Goal: Task Accomplishment & Management: Complete application form

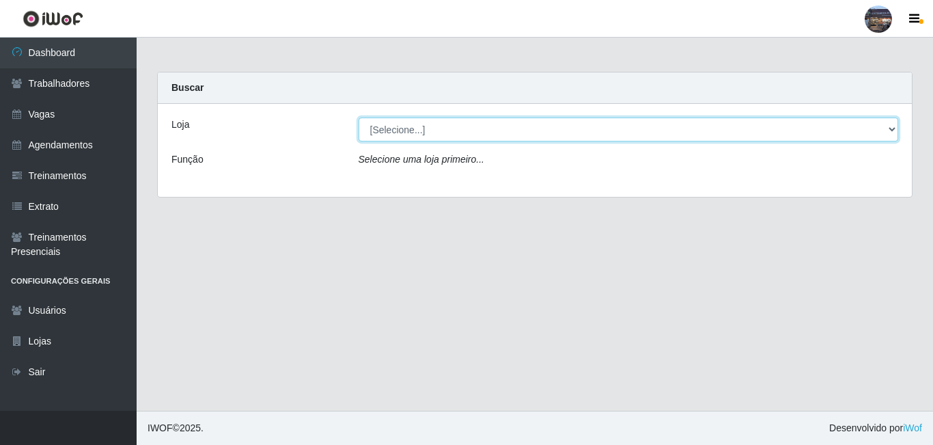
click at [417, 135] on select "[Selecione...] Gostinho da Roça" at bounding box center [628, 129] width 540 height 24
select select "303"
click at [358, 117] on select "[Selecione...] Gostinho da Roça" at bounding box center [628, 129] width 540 height 24
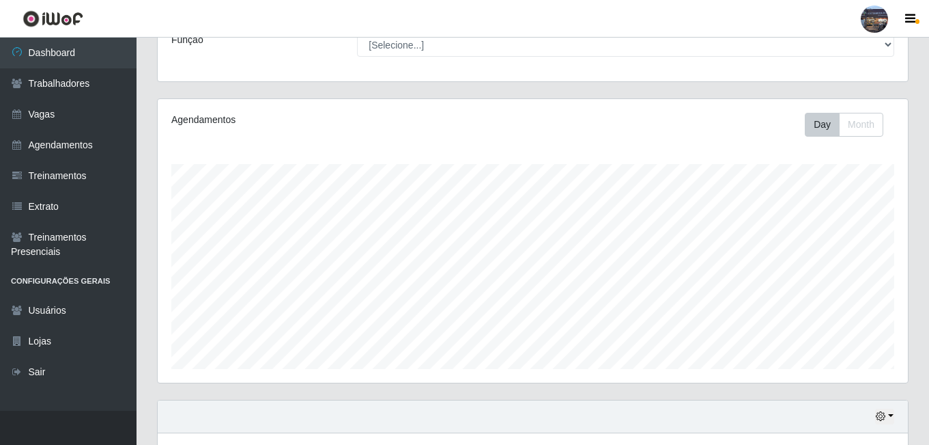
scroll to position [219, 0]
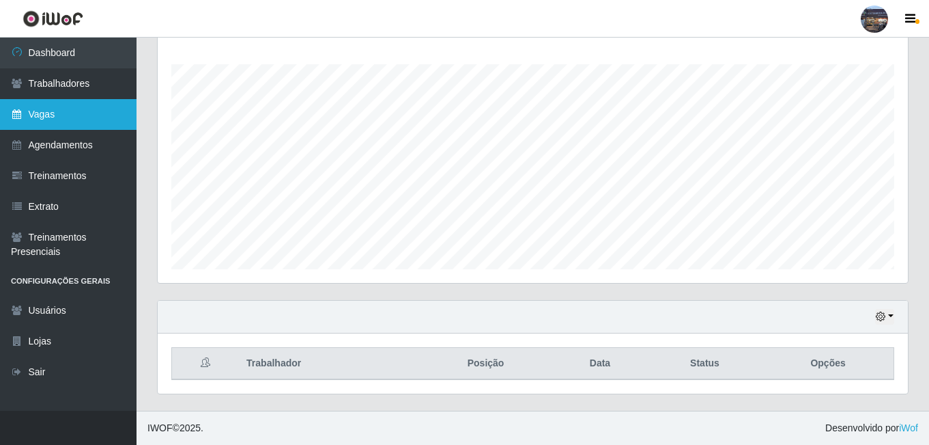
click at [59, 102] on link "Vagas" at bounding box center [68, 114] width 137 height 31
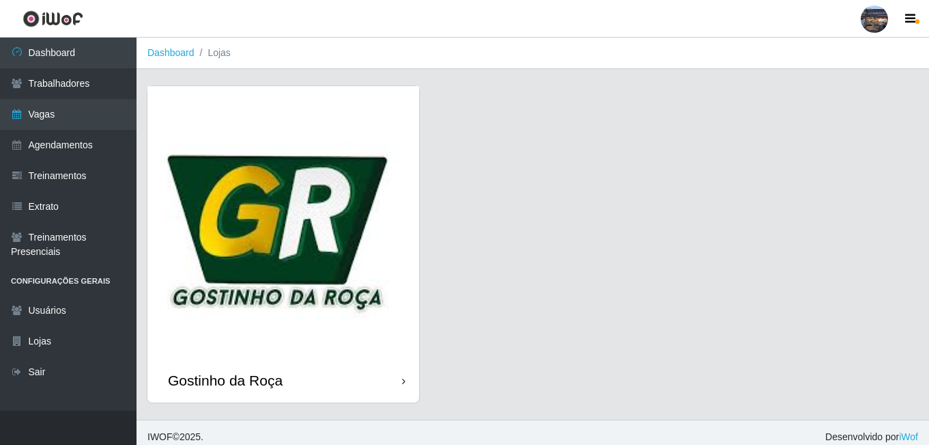
click at [323, 186] on img at bounding box center [283, 222] width 272 height 272
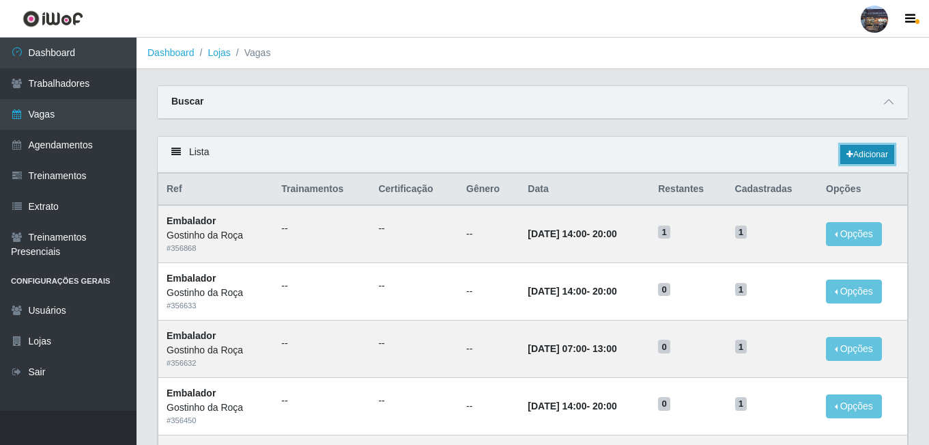
click at [849, 148] on link "Adicionar" at bounding box center [868, 154] width 54 height 19
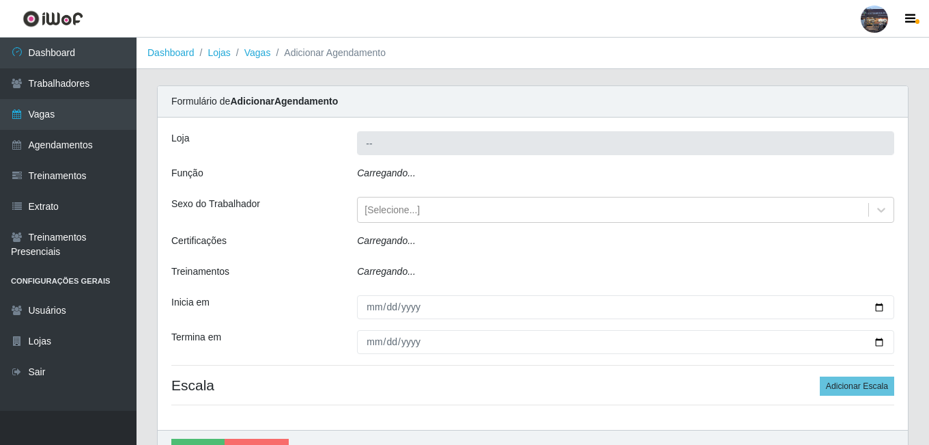
type input "Gostinho da Roça"
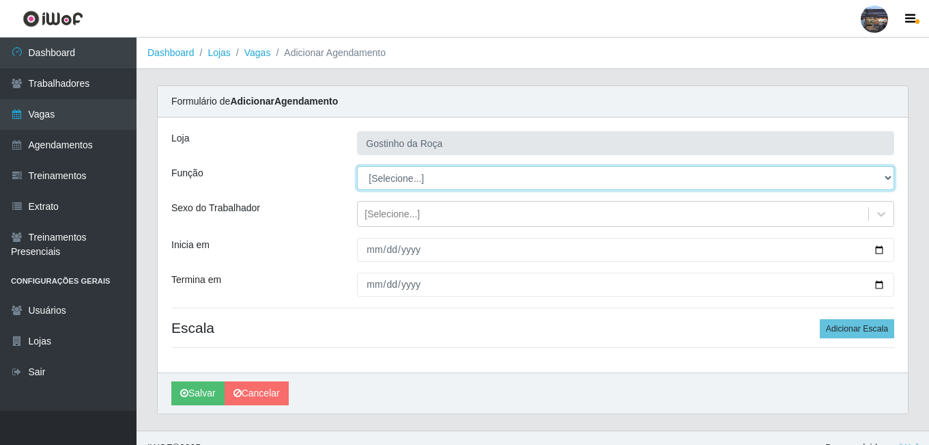
click at [401, 182] on select "[Selecione...] ASG ASG + ASG ++ Embalador Embalador + Embalador ++ Operador de …" at bounding box center [625, 178] width 537 height 24
select select "1"
click at [357, 166] on select "[Selecione...] ASG ASG + ASG ++ Embalador Embalador + Embalador ++ Operador de …" at bounding box center [625, 178] width 537 height 24
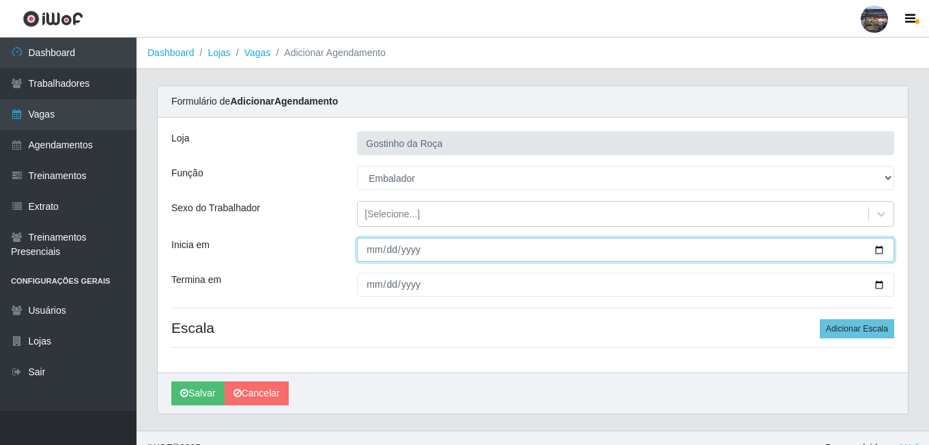
click at [882, 247] on input "Inicia em" at bounding box center [625, 250] width 537 height 24
type input "[DATE]"
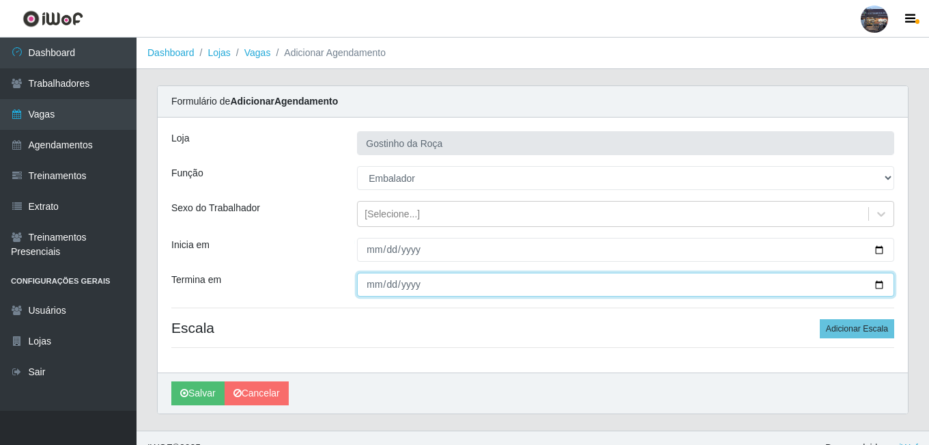
click at [886, 286] on input "Termina em" at bounding box center [625, 284] width 537 height 24
click at [880, 288] on input "Termina em" at bounding box center [625, 284] width 537 height 24
type input "[DATE]"
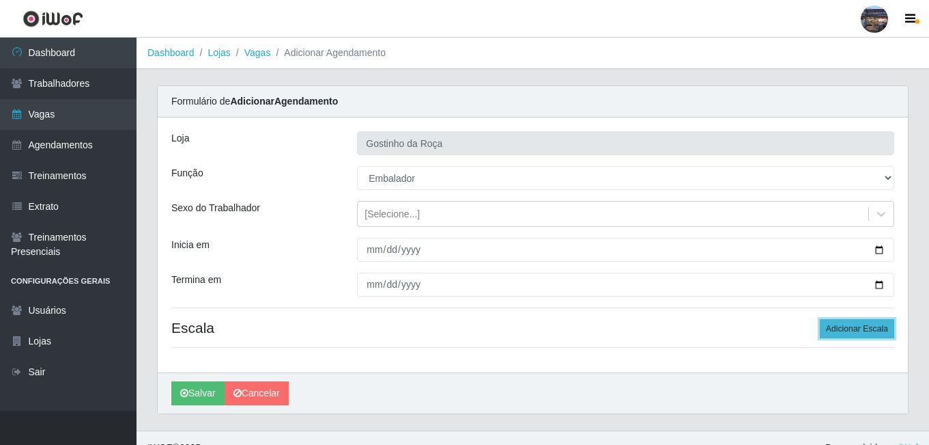
click at [849, 324] on button "Adicionar Escala" at bounding box center [857, 328] width 74 height 19
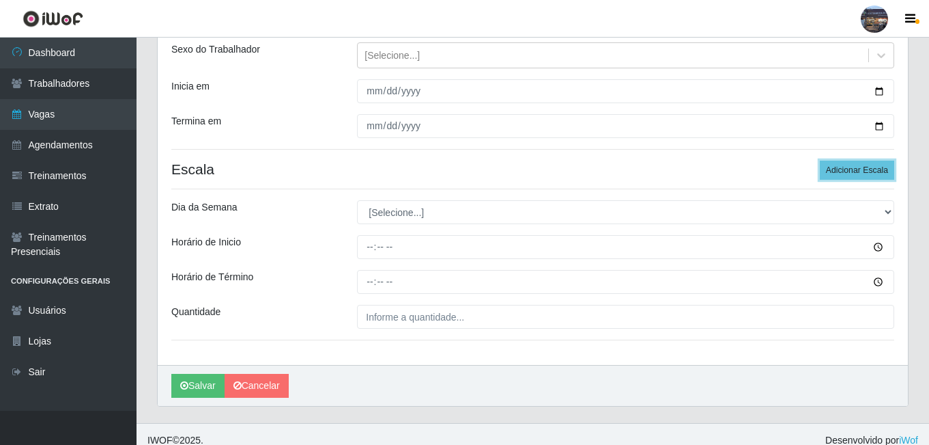
scroll to position [166, 0]
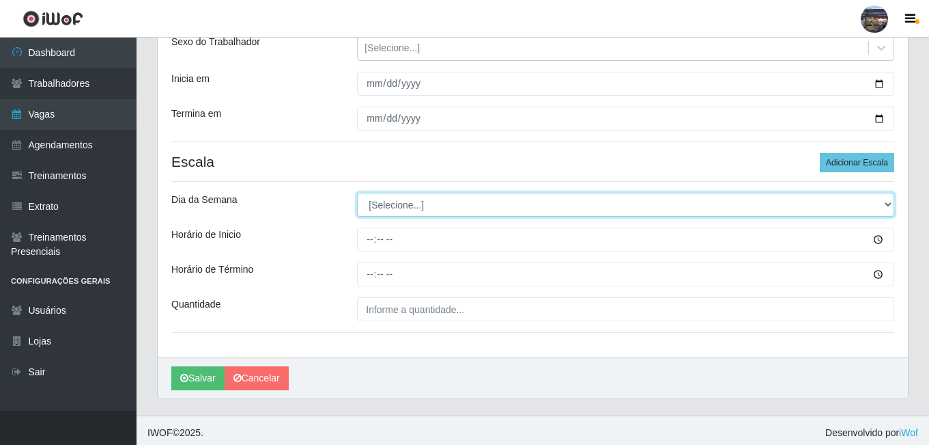
click at [439, 204] on select "[Selecione...] Segunda Terça Quarta Quinta Sexta Sábado Domingo" at bounding box center [625, 205] width 537 height 24
select select "6"
click at [357, 193] on select "[Selecione...] Segunda Terça Quarta Quinta Sexta Sábado Domingo" at bounding box center [625, 205] width 537 height 24
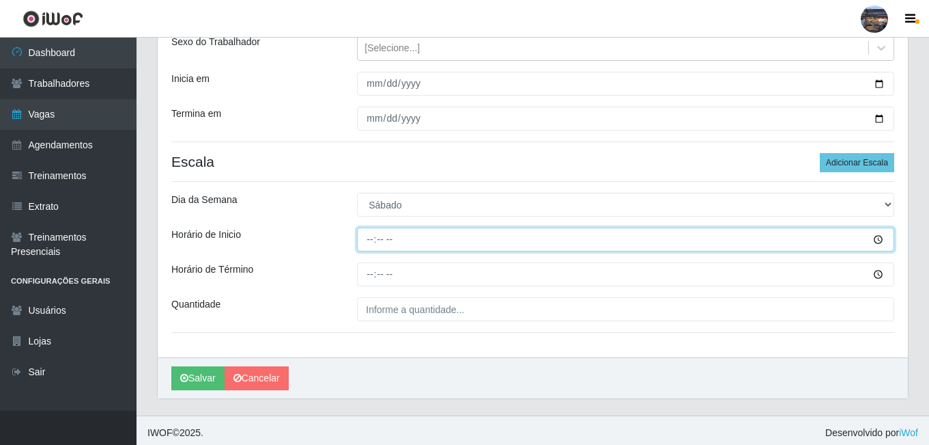
click at [371, 240] on input "Horário de Inicio" at bounding box center [625, 239] width 537 height 24
click at [371, 240] on input "11:00" at bounding box center [625, 239] width 537 height 24
type input "07:00"
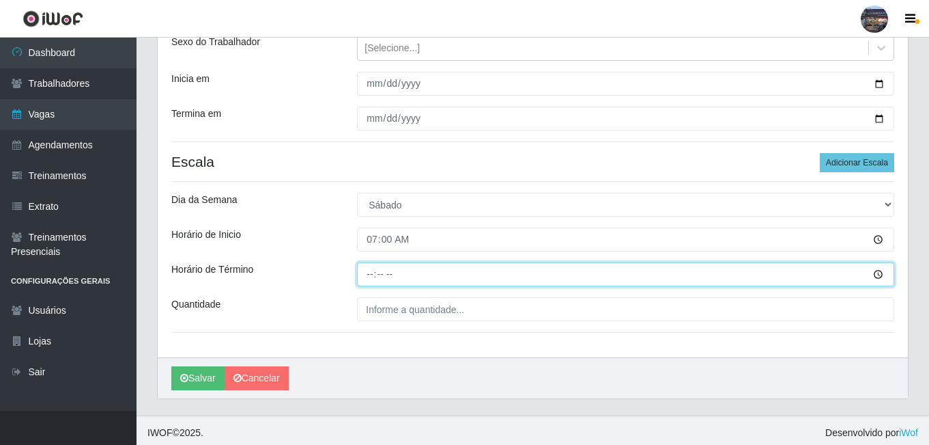
click at [369, 272] on input "Horário de Término" at bounding box center [625, 274] width 537 height 24
type input "13:00"
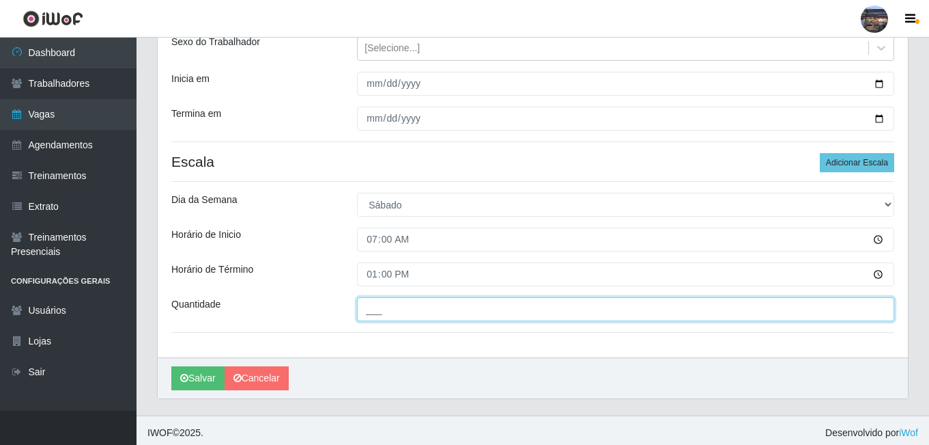
click at [436, 311] on input "___" at bounding box center [625, 309] width 537 height 24
type input "1__"
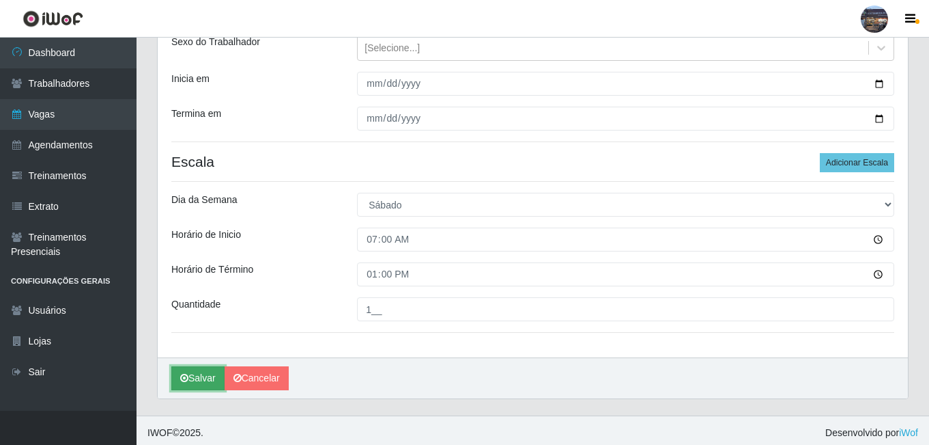
click at [210, 378] on button "Salvar" at bounding box center [197, 378] width 53 height 24
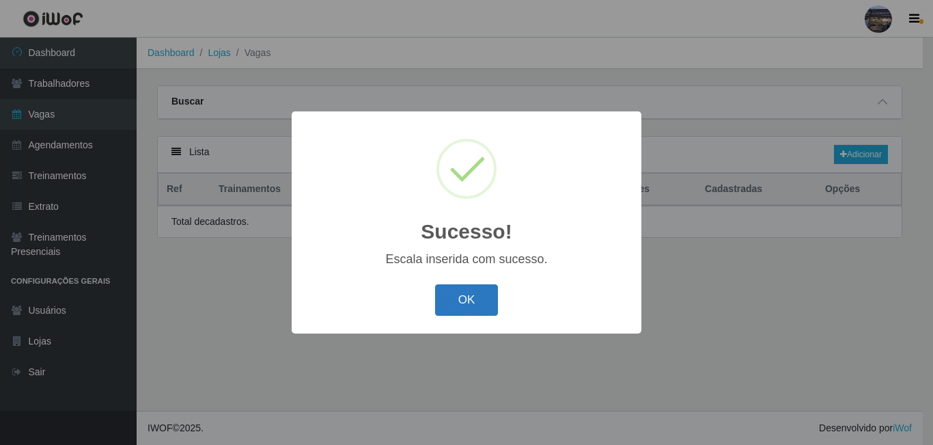
drag, startPoint x: 455, startPoint y: 303, endPoint x: 458, endPoint y: 294, distance: 10.2
click at [455, 303] on button "OK" at bounding box center [467, 300] width 64 height 32
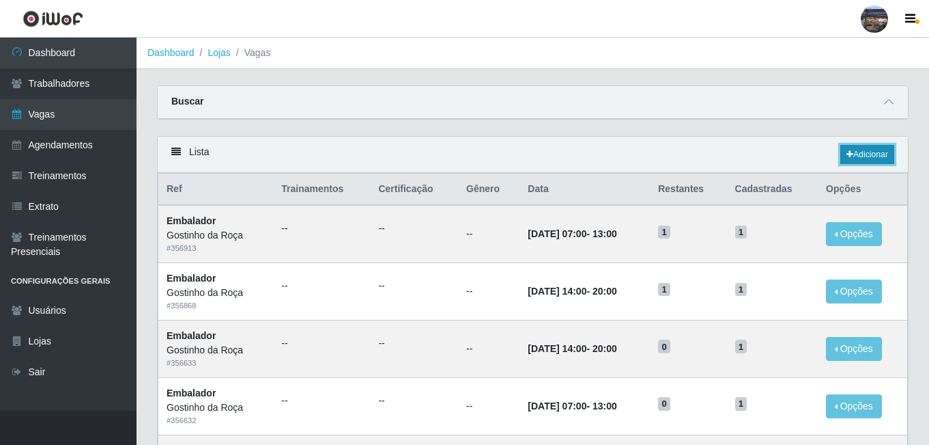
click at [852, 154] on link "Adicionar" at bounding box center [868, 154] width 54 height 19
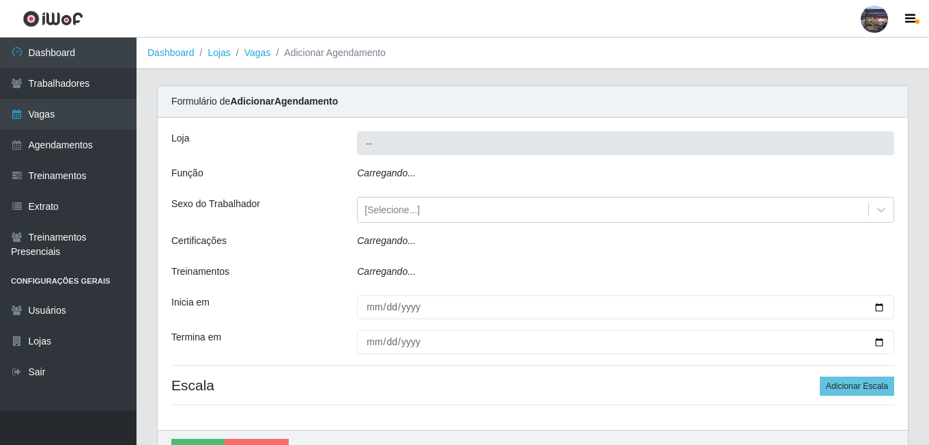
type input "Gostinho da Roça"
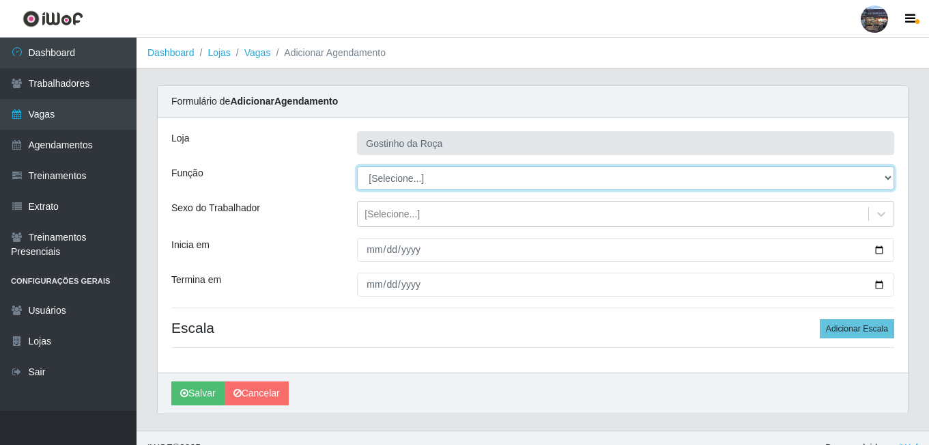
click at [395, 175] on select "[Selecione...] ASG ASG + ASG ++ Embalador Embalador + Embalador ++ Operador de …" at bounding box center [625, 178] width 537 height 24
select select "1"
click at [357, 166] on select "[Selecione...] ASG ASG + ASG ++ Embalador Embalador + Embalador ++ Operador de …" at bounding box center [625, 178] width 537 height 24
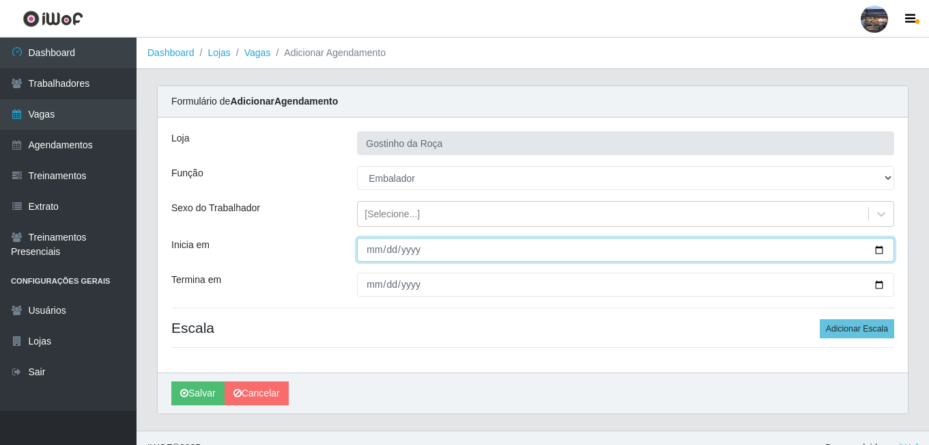
drag, startPoint x: 446, startPoint y: 247, endPoint x: 541, endPoint y: 258, distance: 95.5
click at [448, 247] on input "Inicia em" at bounding box center [625, 250] width 537 height 24
click at [876, 250] on input "Inicia em" at bounding box center [625, 250] width 537 height 24
type input "[DATE]"
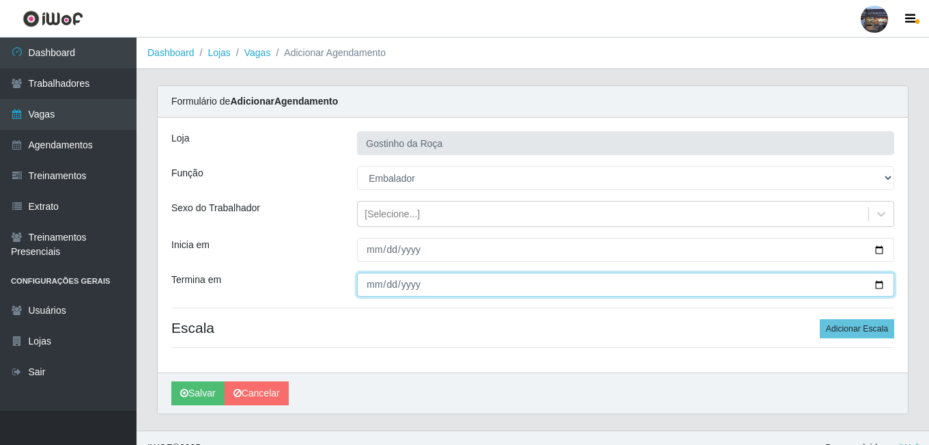
click at [424, 282] on input "Termina em" at bounding box center [625, 284] width 537 height 24
click at [877, 281] on input "Termina em" at bounding box center [625, 284] width 537 height 24
type input "[DATE]"
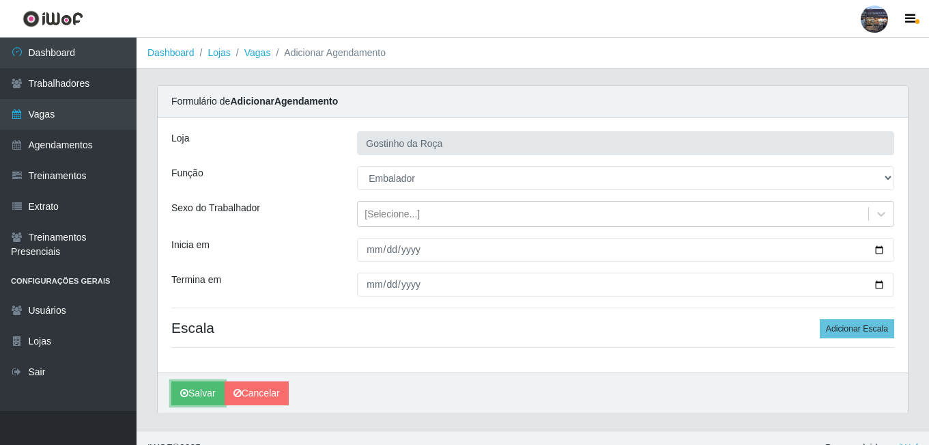
drag, startPoint x: 180, startPoint y: 392, endPoint x: 822, endPoint y: 404, distance: 642.0
click at [676, 424] on div "Carregando... Formulário de Adicionar Agendamento [PERSON_NAME] da Roça Função …" at bounding box center [533, 257] width 772 height 345
click at [866, 335] on button "Adicionar Escala" at bounding box center [857, 328] width 74 height 19
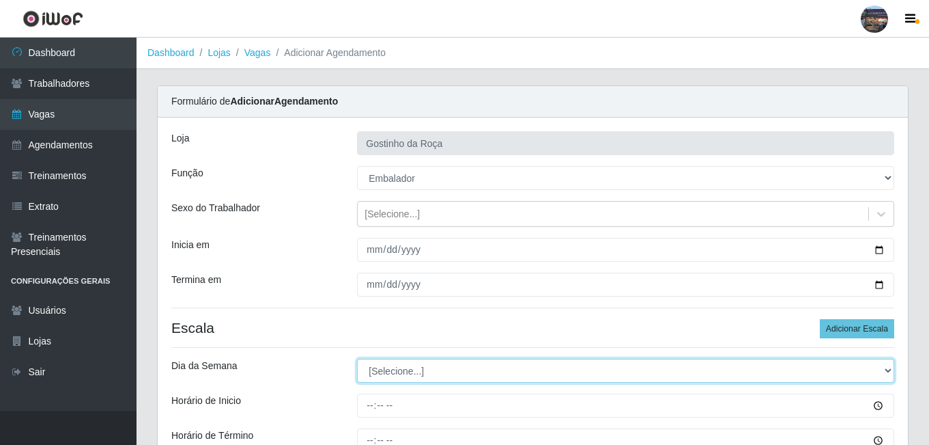
click at [459, 373] on select "[Selecione...] Segunda Terça Quarta Quinta Sexta Sábado Domingo" at bounding box center [625, 370] width 537 height 24
select select "6"
click at [357, 358] on select "[Selecione...] Segunda Terça Quarta Quinta Sexta Sábado Domingo" at bounding box center [625, 370] width 537 height 24
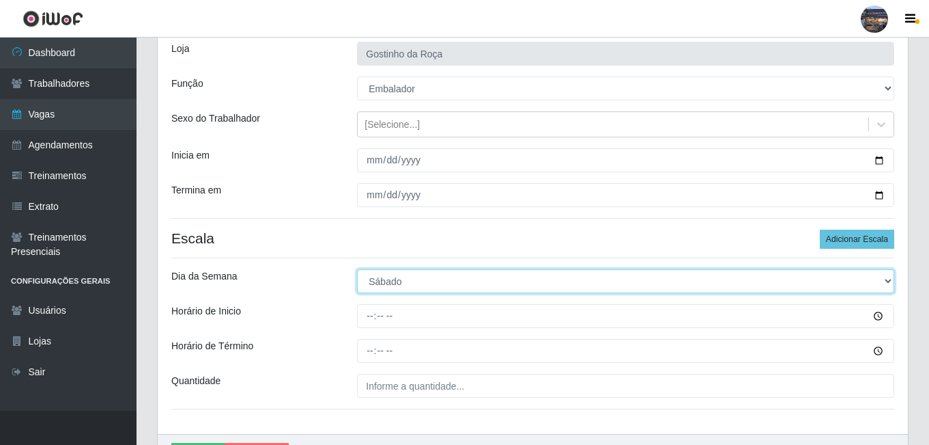
scroll to position [171, 0]
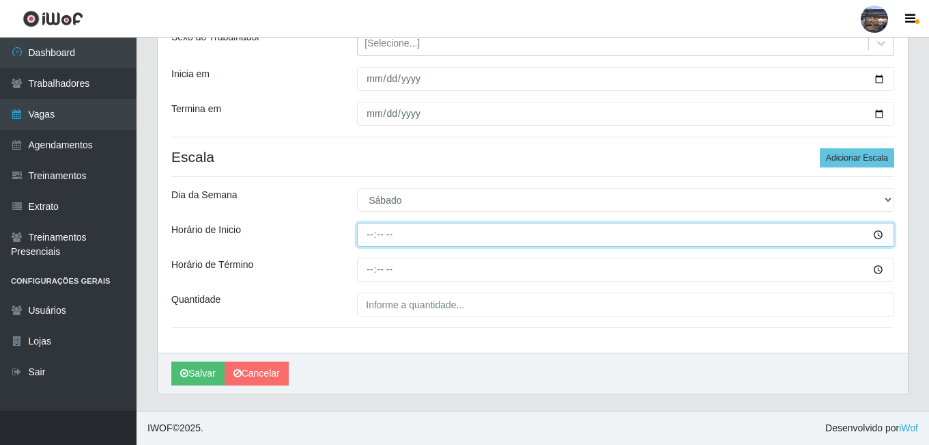
click at [369, 236] on input "Horário de Inicio" at bounding box center [625, 235] width 537 height 24
type input "14:00"
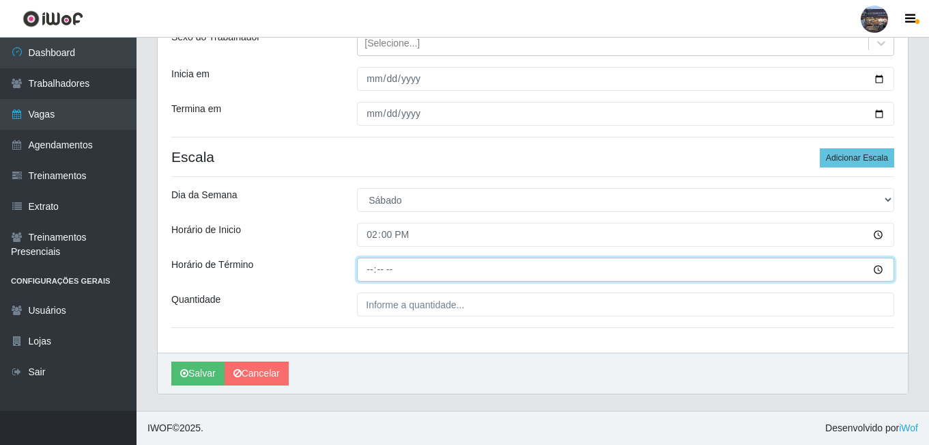
click at [370, 264] on input "Horário de Término" at bounding box center [625, 269] width 537 height 24
type input "20:00"
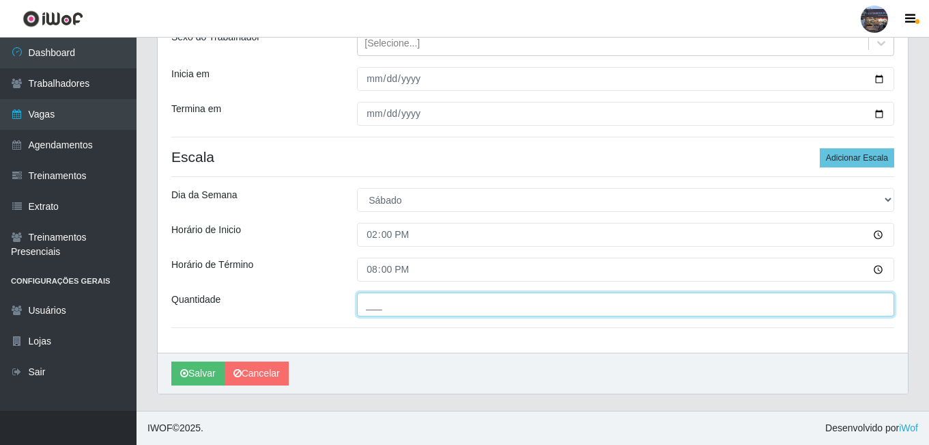
click at [384, 310] on input "___" at bounding box center [625, 304] width 537 height 24
type input "1__"
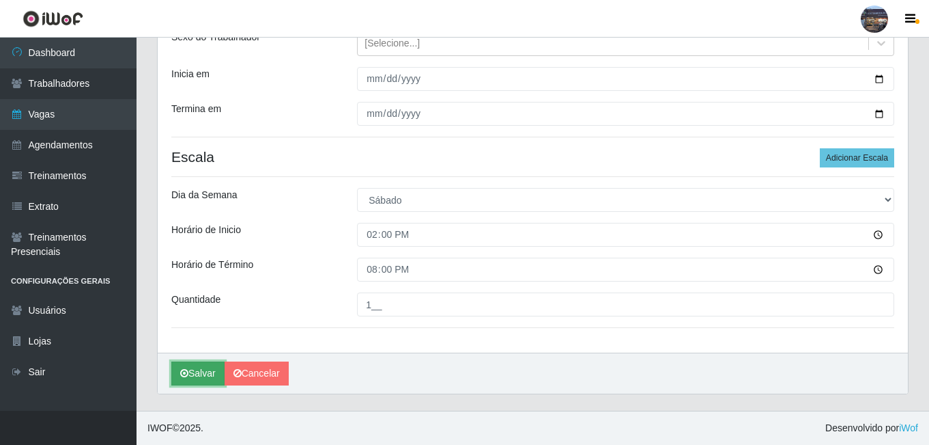
click at [193, 369] on button "Salvar" at bounding box center [197, 373] width 53 height 24
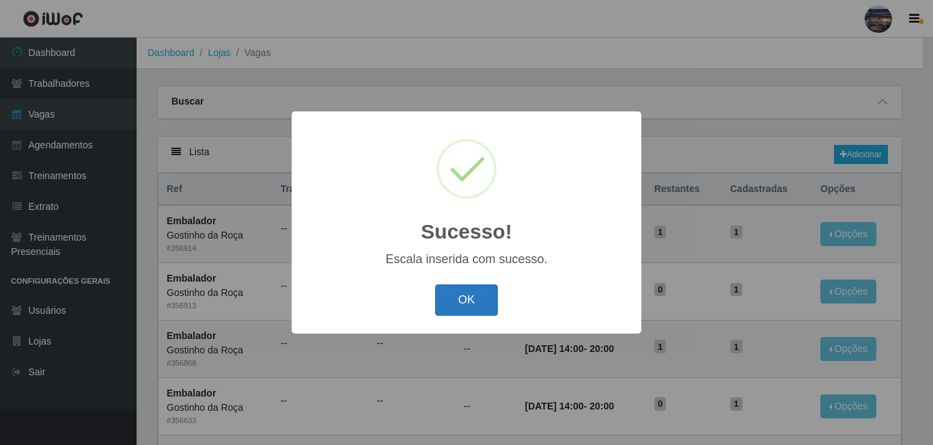
click at [470, 305] on button "OK" at bounding box center [467, 300] width 64 height 32
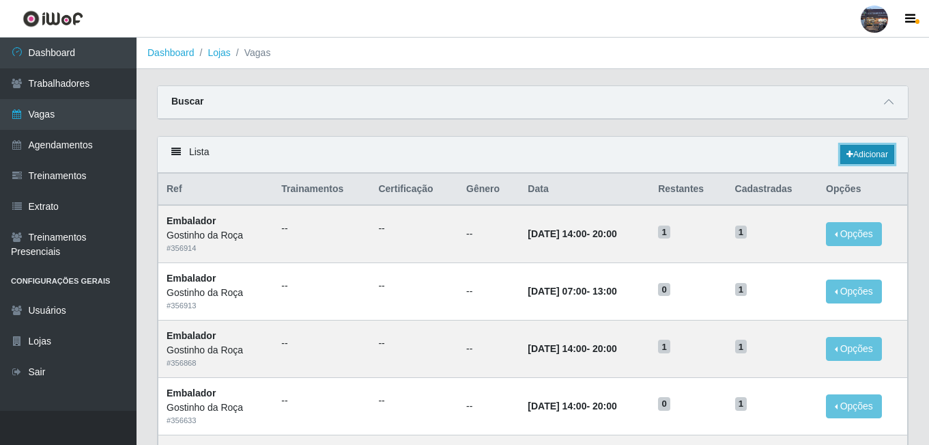
click at [868, 156] on link "Adicionar" at bounding box center [868, 154] width 54 height 19
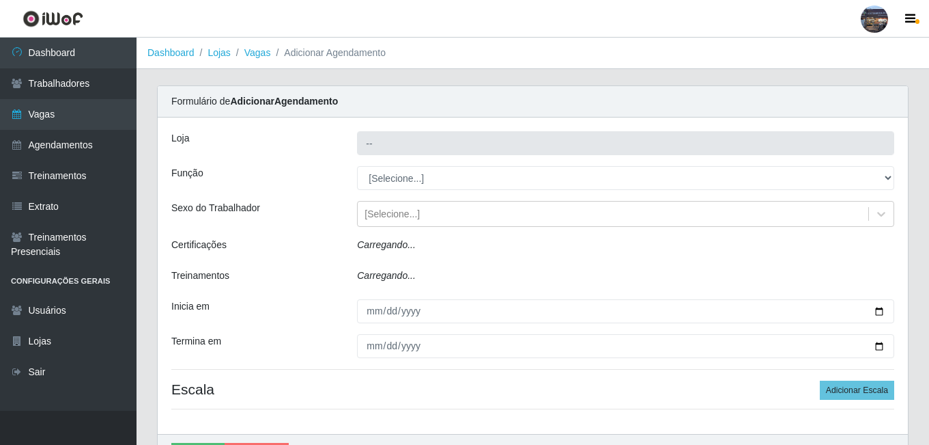
type input "Gostinho da Roça"
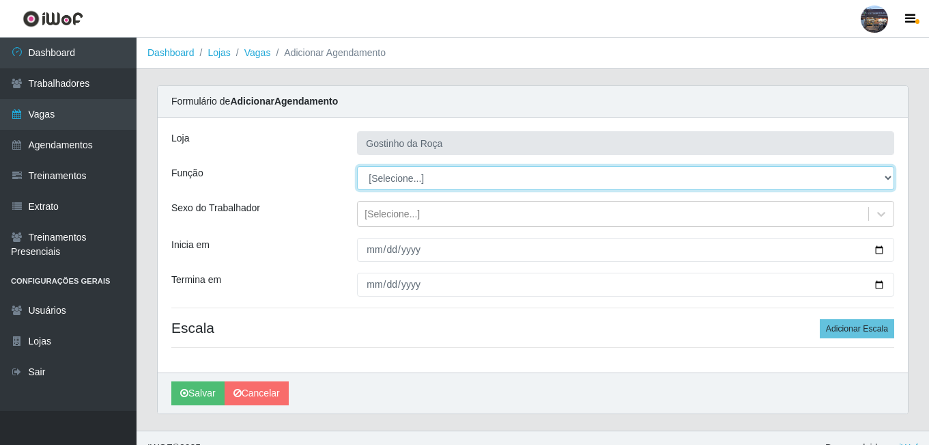
click at [427, 183] on select "[Selecione...] ASG ASG + ASG ++ Embalador Embalador + Embalador ++ Operador de …" at bounding box center [625, 178] width 537 height 24
select select "1"
click at [357, 166] on select "[Selecione...] ASG ASG + ASG ++ Embalador Embalador + Embalador ++ Operador de …" at bounding box center [625, 178] width 537 height 24
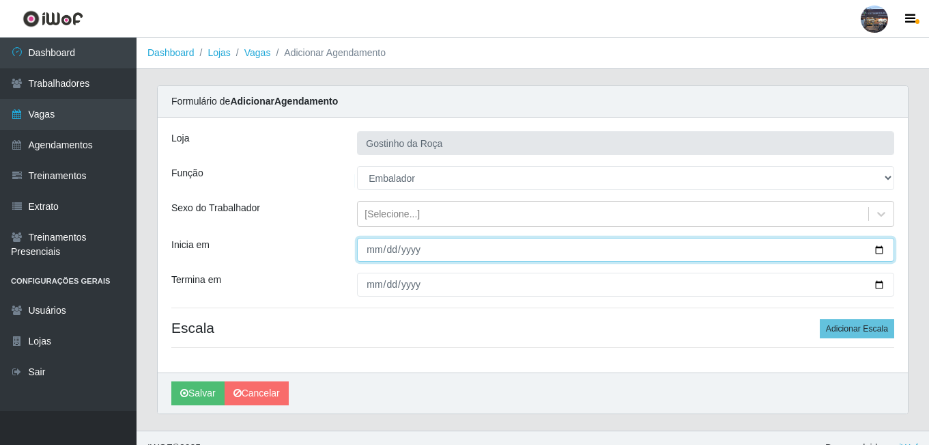
drag, startPoint x: 415, startPoint y: 253, endPoint x: 543, endPoint y: 264, distance: 128.2
click at [419, 253] on input "Inicia em" at bounding box center [625, 250] width 537 height 24
click at [882, 252] on input "Inicia em" at bounding box center [625, 250] width 537 height 24
type input "[DATE]"
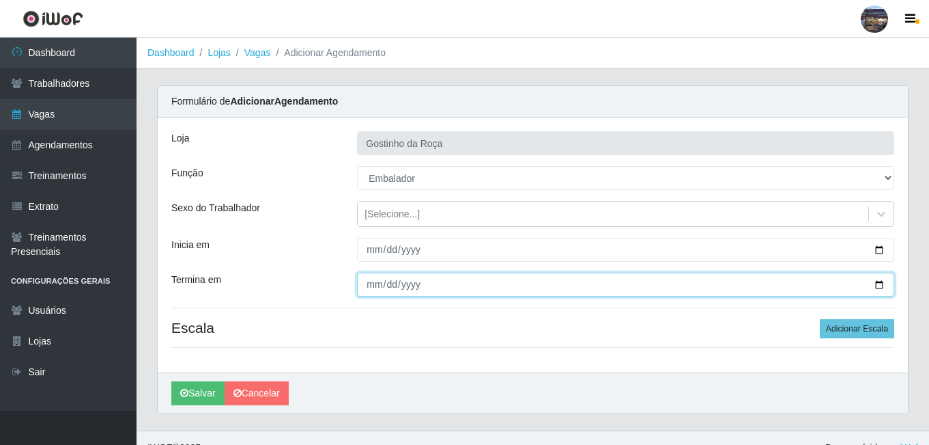
click at [883, 287] on input "Termina em" at bounding box center [625, 284] width 537 height 24
type input "[DATE]"
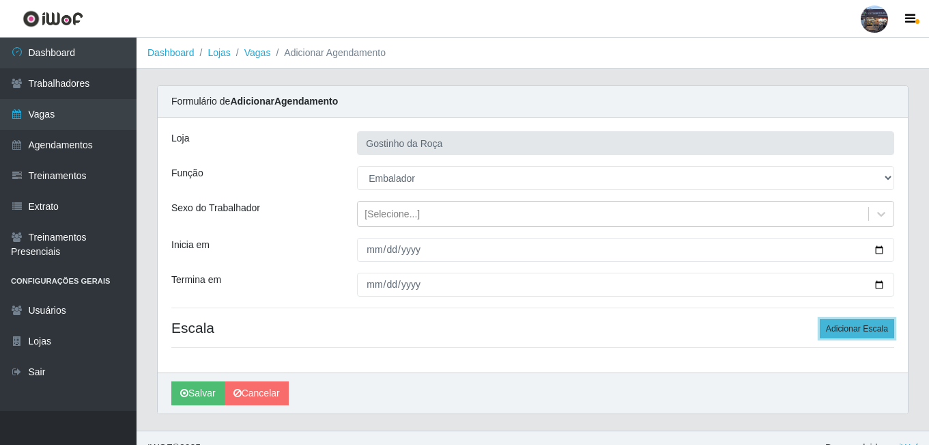
click at [848, 328] on button "Adicionar Escala" at bounding box center [857, 328] width 74 height 19
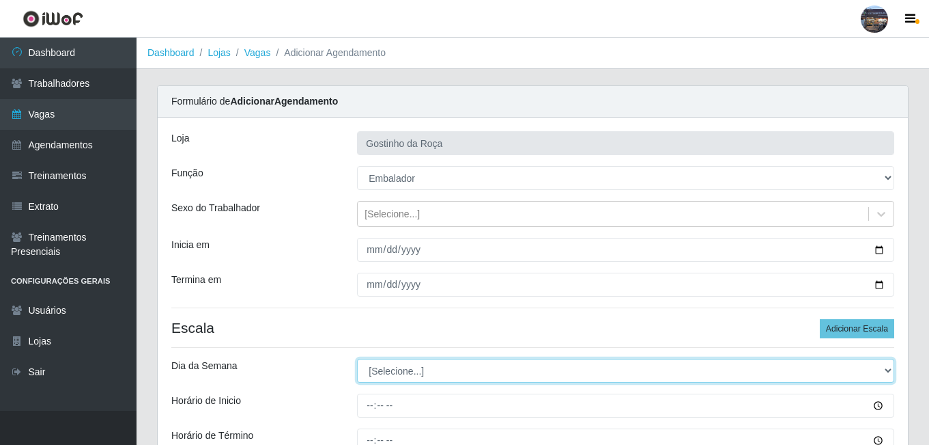
click at [433, 370] on select "[Selecione...] Segunda Terça Quarta Quinta Sexta Sábado Domingo" at bounding box center [625, 370] width 537 height 24
select select "0"
click at [357, 358] on select "[Selecione...] Segunda Terça Quarta Quinta Sexta Sábado Domingo" at bounding box center [625, 370] width 537 height 24
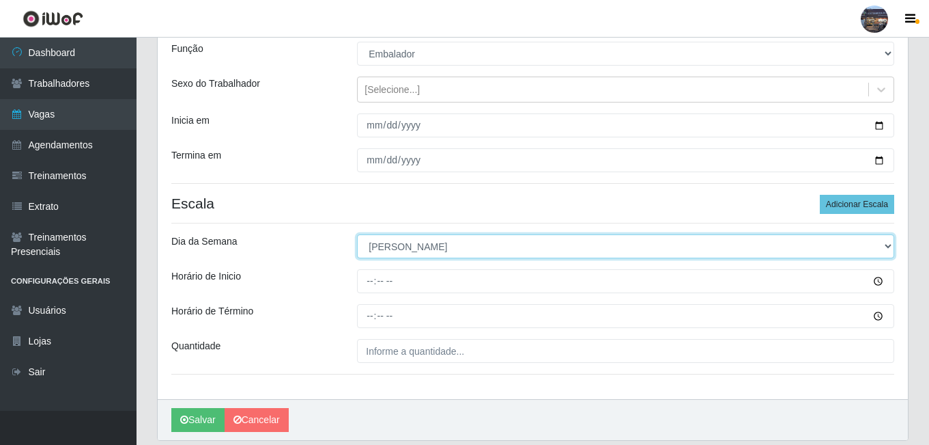
scroll to position [171, 0]
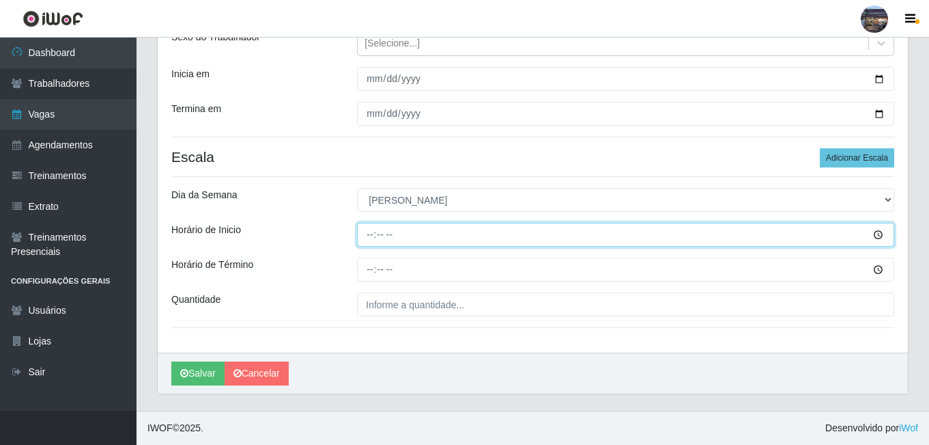
click at [364, 231] on input "Horário de Inicio" at bounding box center [625, 235] width 537 height 24
type input "07:00"
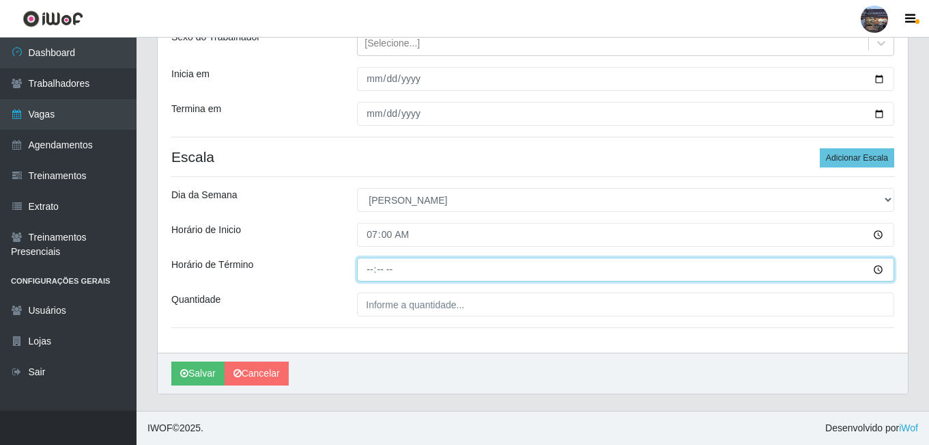
click at [372, 264] on input "Horário de Término" at bounding box center [625, 269] width 537 height 24
type input "13:00"
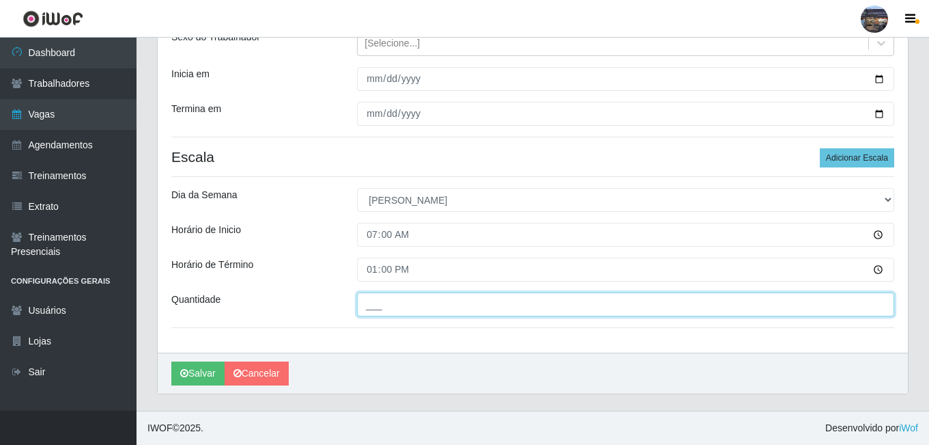
click at [425, 314] on input "___" at bounding box center [625, 304] width 537 height 24
type input "1__"
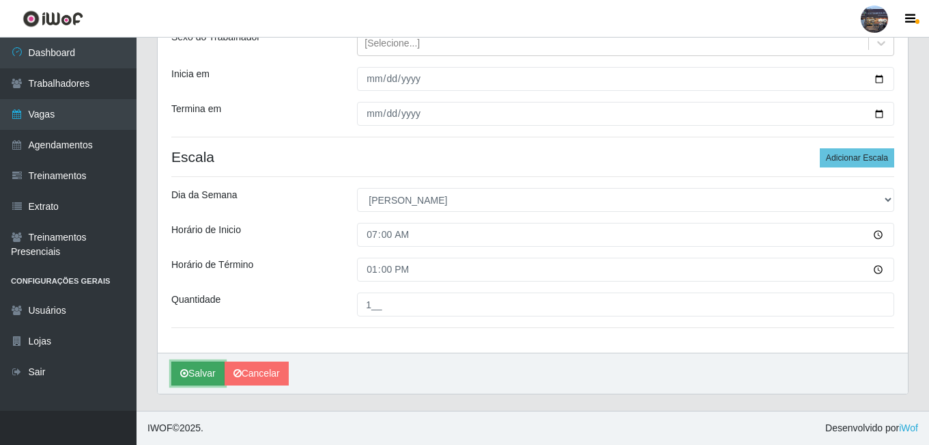
click at [214, 376] on button "Salvar" at bounding box center [197, 373] width 53 height 24
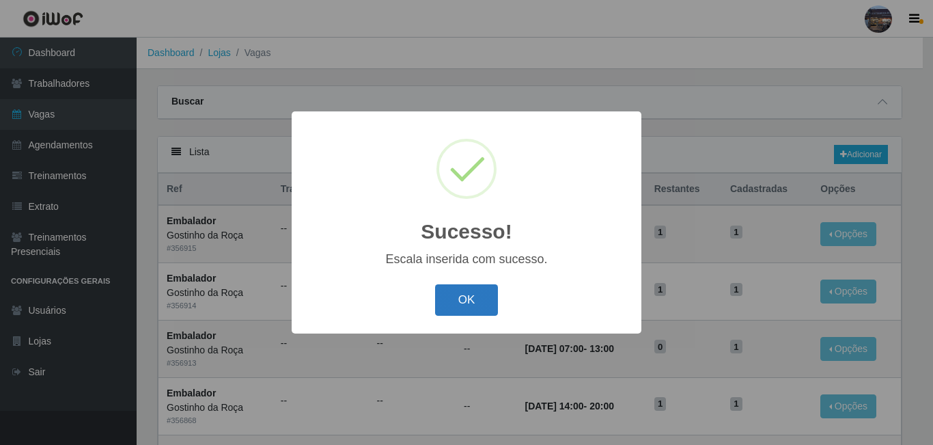
click at [442, 311] on button "OK" at bounding box center [467, 300] width 64 height 32
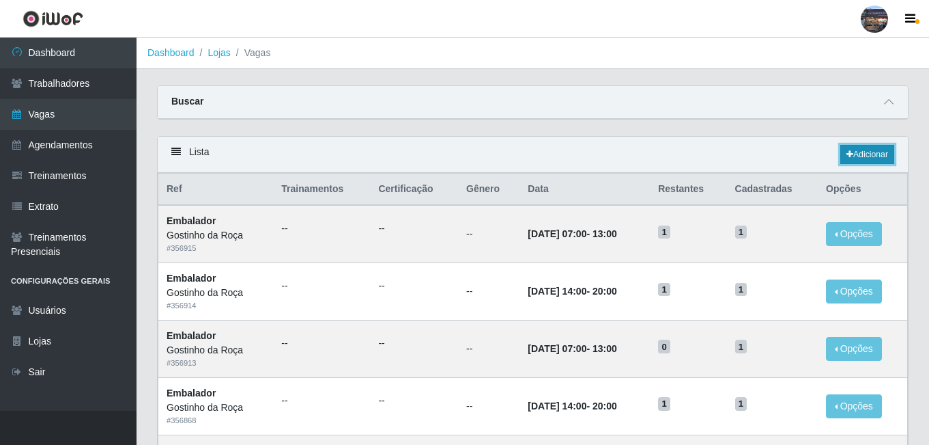
click at [858, 160] on link "Adicionar" at bounding box center [868, 154] width 54 height 19
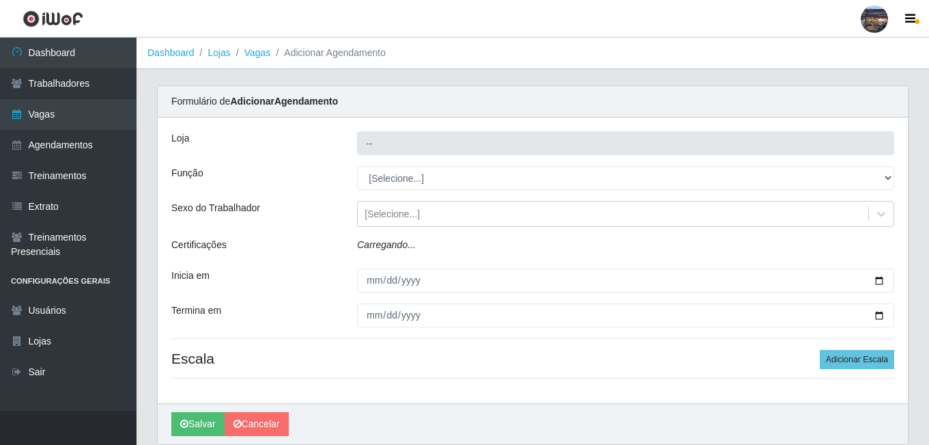
type input "Gostinho da Roça"
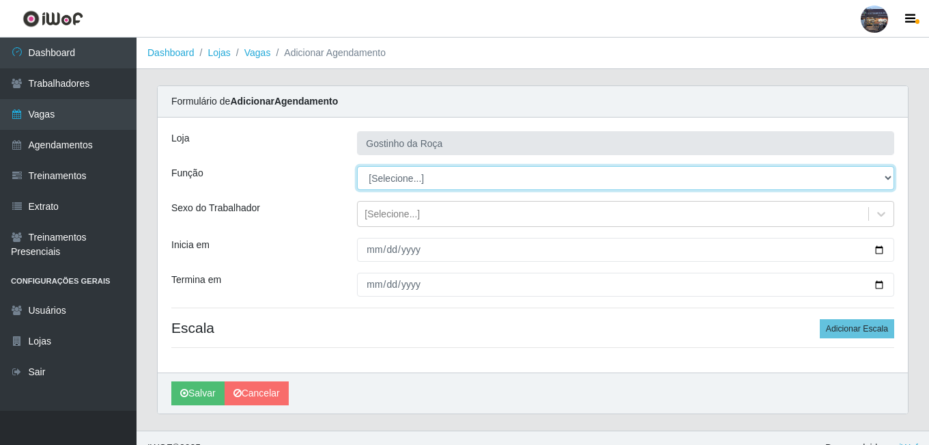
click at [421, 181] on select "[Selecione...] ASG ASG + ASG ++ Embalador Embalador + Embalador ++ Operador de …" at bounding box center [625, 178] width 537 height 24
select select "1"
click at [357, 166] on select "[Selecione...] ASG ASG + ASG ++ Embalador Embalador + Embalador ++ Operador de …" at bounding box center [625, 178] width 537 height 24
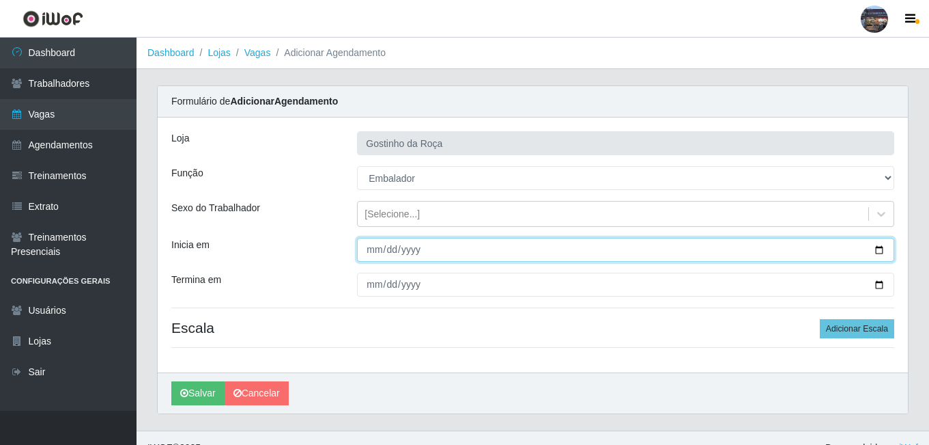
click at [875, 254] on input "Inicia em" at bounding box center [625, 250] width 537 height 24
type input "[DATE]"
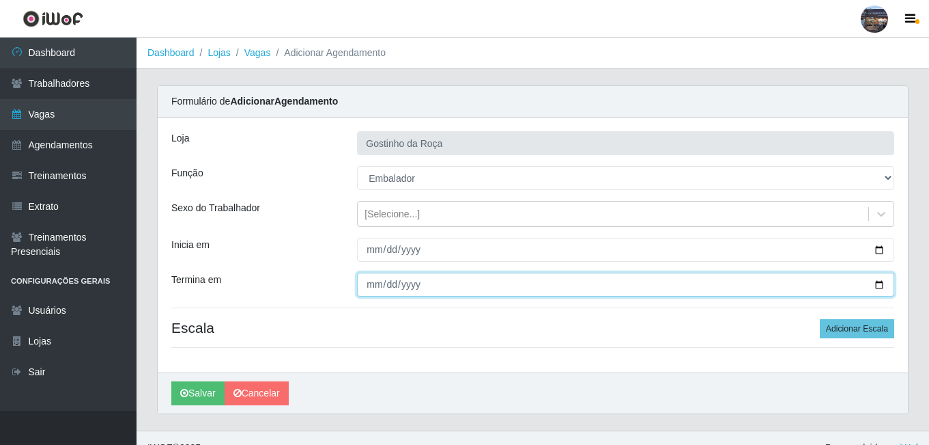
click at [867, 283] on input "Termina em" at bounding box center [625, 284] width 537 height 24
click at [886, 283] on input "Termina em" at bounding box center [625, 284] width 537 height 24
click at [881, 289] on input "Termina em" at bounding box center [625, 284] width 537 height 24
type input "[DATE]"
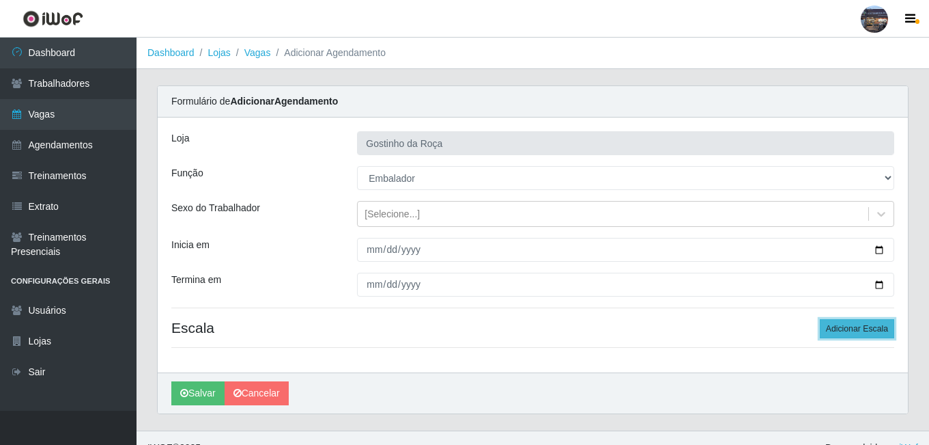
click at [875, 333] on button "Adicionar Escala" at bounding box center [857, 328] width 74 height 19
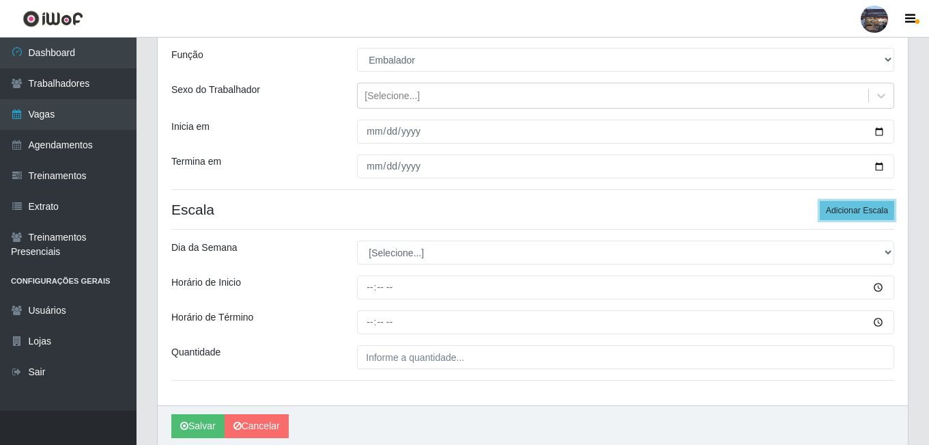
scroll to position [171, 0]
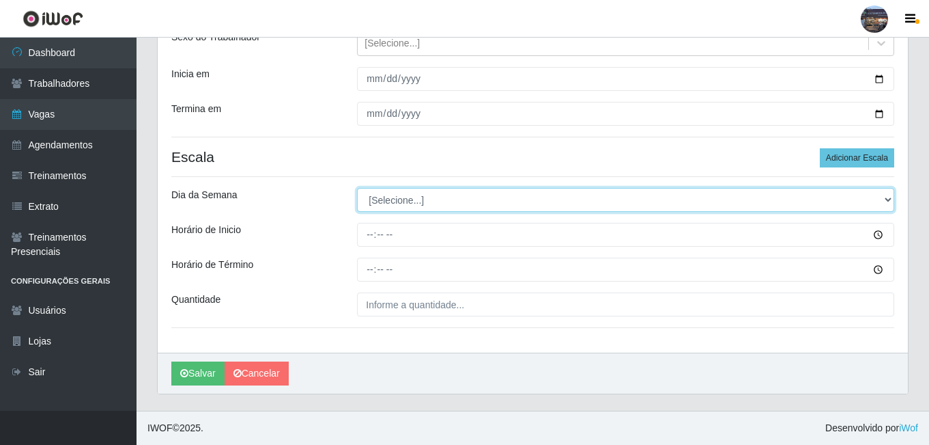
click at [414, 199] on select "[Selecione...] Segunda Terça Quarta Quinta Sexta Sábado Domingo" at bounding box center [625, 200] width 537 height 24
select select "0"
click at [357, 188] on select "[Selecione...] Segunda Terça Quarta Quinta Sexta Sábado Domingo" at bounding box center [625, 200] width 537 height 24
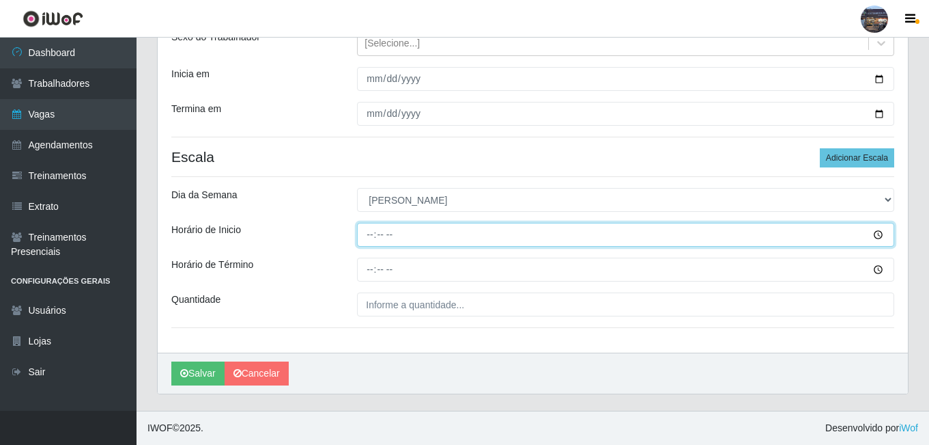
click at [365, 229] on input "Horário de Inicio" at bounding box center [625, 235] width 537 height 24
type input "07:00"
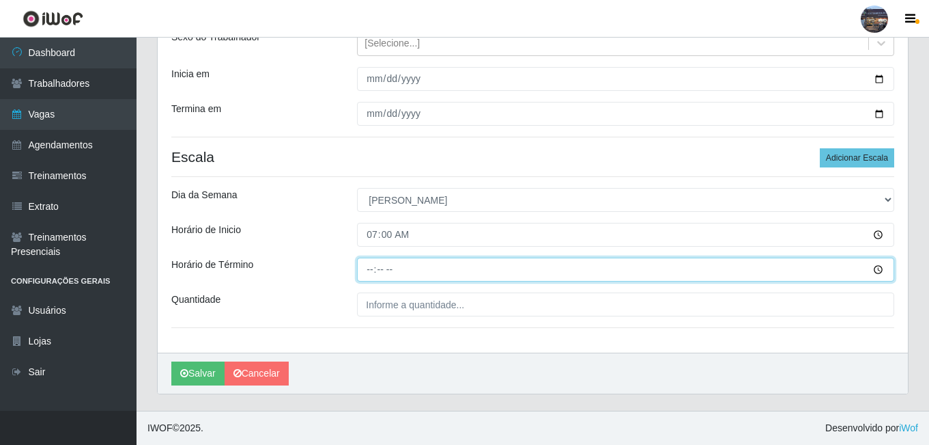
click at [366, 271] on input "Horário de Término" at bounding box center [625, 269] width 537 height 24
type input "13:00"
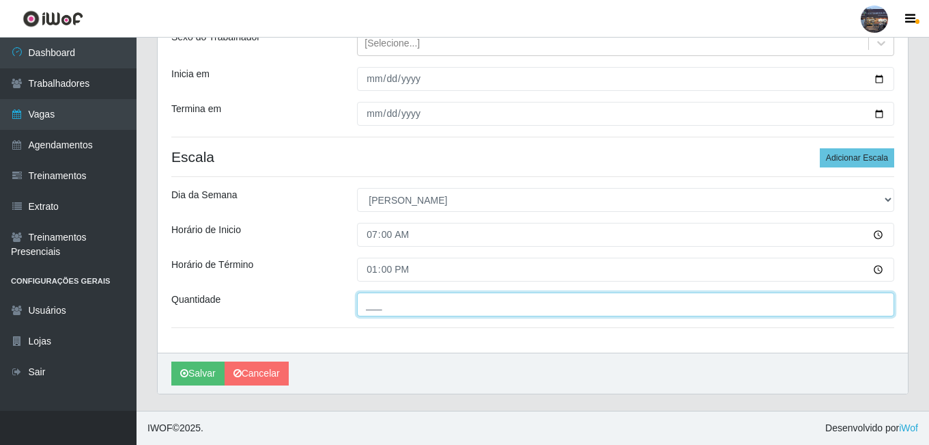
click at [374, 297] on input "___" at bounding box center [625, 304] width 537 height 24
type input "1__"
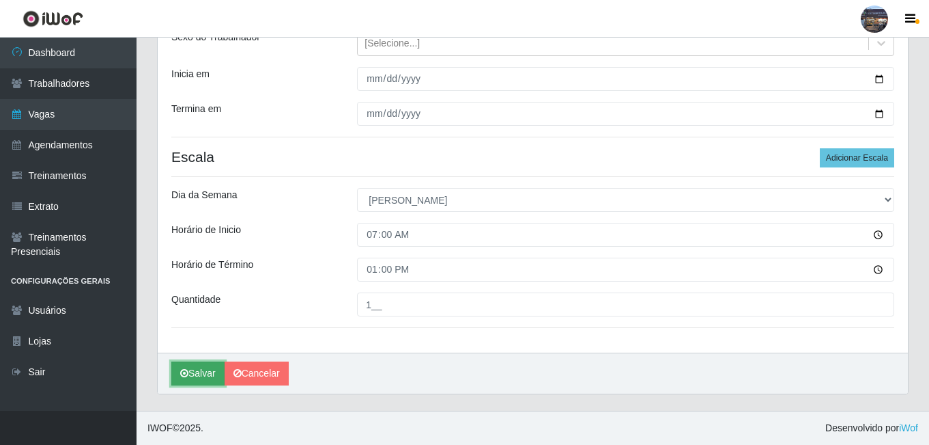
click at [206, 369] on button "Salvar" at bounding box center [197, 373] width 53 height 24
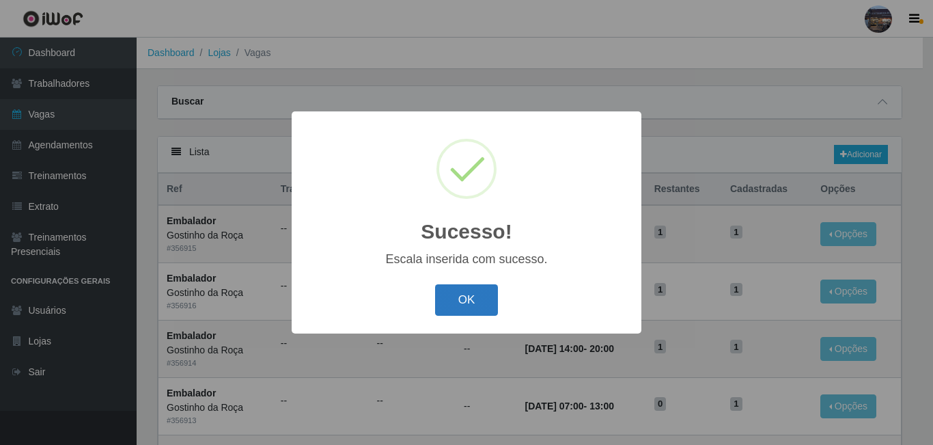
click at [442, 311] on button "OK" at bounding box center [467, 300] width 64 height 32
